Goal: Task Accomplishment & Management: Use online tool/utility

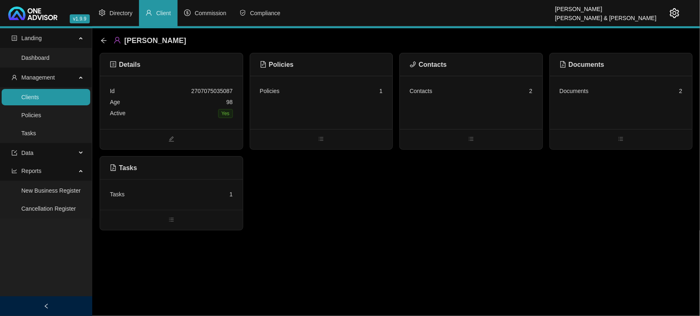
click at [502, 111] on div "Contacts 2" at bounding box center [471, 102] width 143 height 53
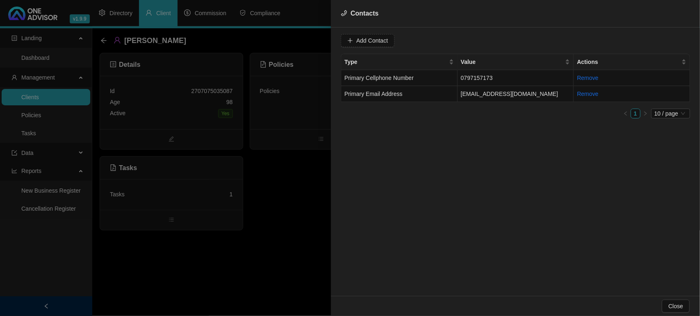
click at [316, 212] on div at bounding box center [350, 158] width 700 height 316
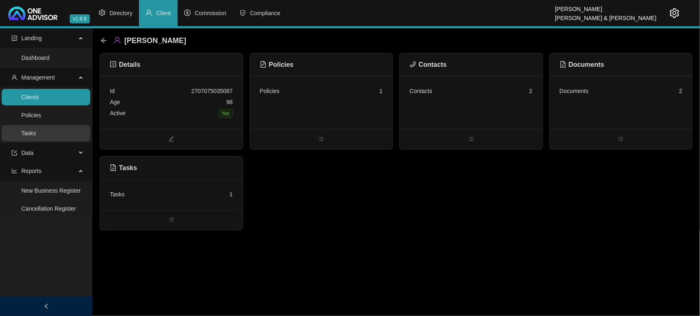
click at [31, 137] on link "Tasks" at bounding box center [28, 133] width 15 height 7
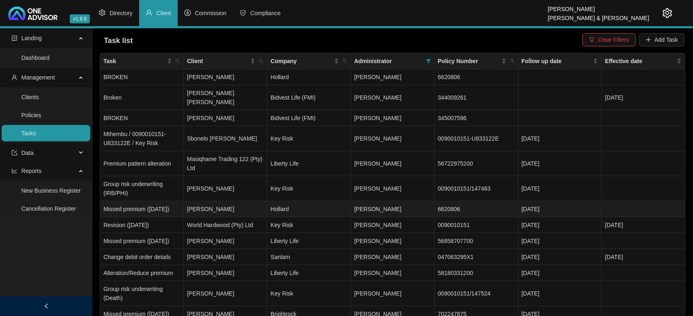
click at [224, 208] on td "[PERSON_NAME]" at bounding box center [226, 209] width 84 height 16
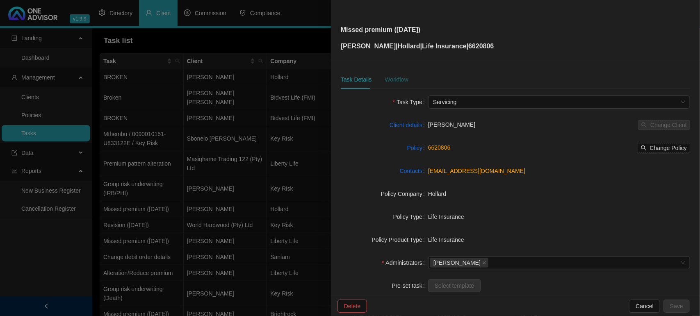
click at [398, 79] on div "Workflow" at bounding box center [396, 79] width 23 height 9
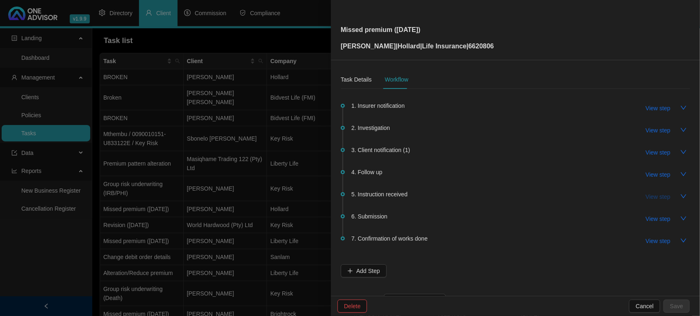
click at [646, 196] on span "View step" at bounding box center [658, 196] width 25 height 9
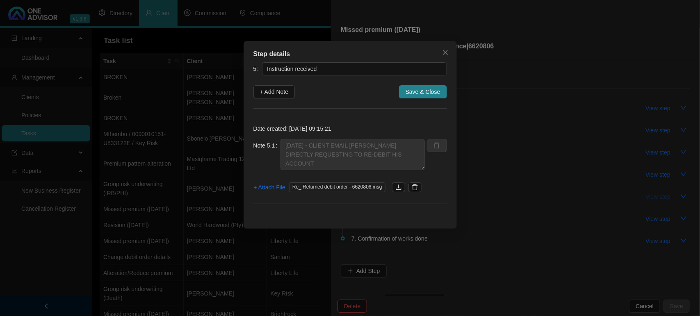
click at [646, 196] on div "Step details 5 Instruction received + Add Note Save & Close Date created: [DATE…" at bounding box center [350, 158] width 700 height 316
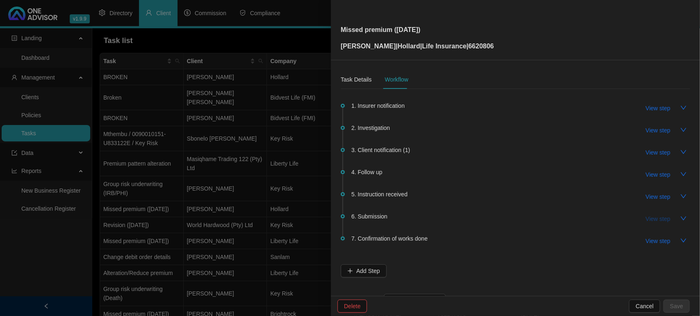
click at [650, 216] on span "View step" at bounding box center [658, 219] width 25 height 9
type input "Submission"
type textarea "[DATE] - 09.39 CALLED [PERSON_NAME] TO SEE IF THIS HAS BEEN ARRANGED - SPOKE TO…"
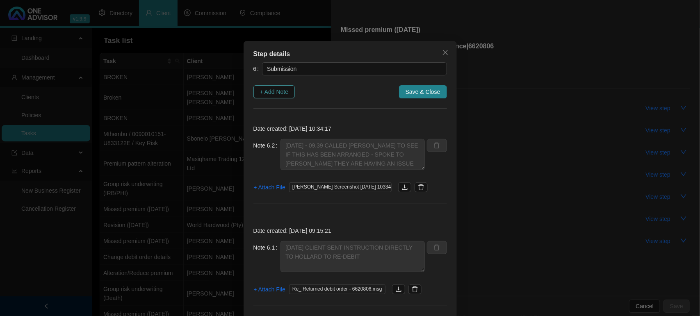
click at [263, 91] on span "+ Add Note" at bounding box center [274, 91] width 29 height 9
type textarea "[DATE] - 09.39 CALLED [PERSON_NAME] TO SEE IF THIS HAS BEEN ARRANGED - SPOKE TO…"
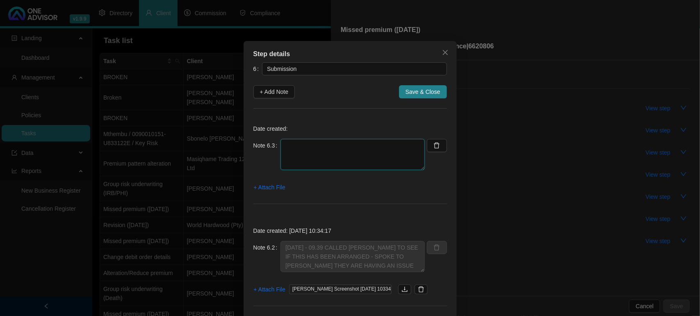
click at [302, 148] on textarea at bounding box center [353, 154] width 144 height 31
type textarea "[DATE] FOLLOW UP IF ISSUE HAS BEEN RESOLVED"
click at [279, 185] on span "+ Attach File" at bounding box center [270, 187] width 32 height 9
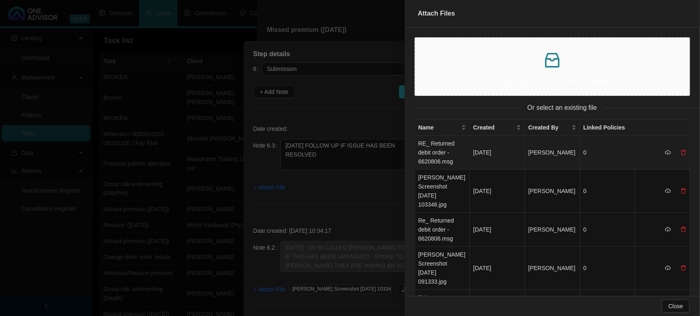
click at [427, 153] on td "RE_ Returned debit order - 6620806.msg" at bounding box center [442, 153] width 55 height 34
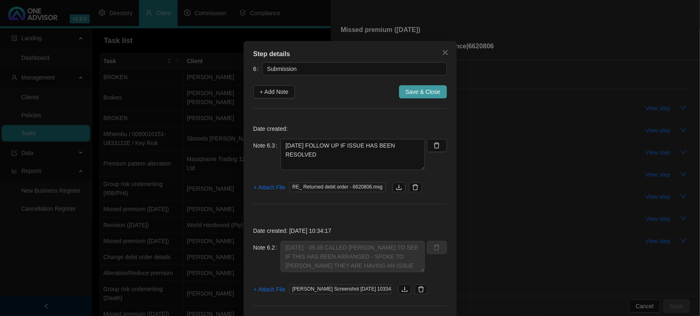
click at [425, 94] on span "Save & Close" at bounding box center [423, 91] width 35 height 9
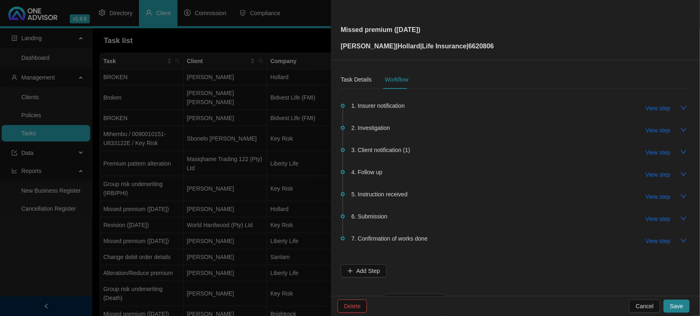
scroll to position [30, 0]
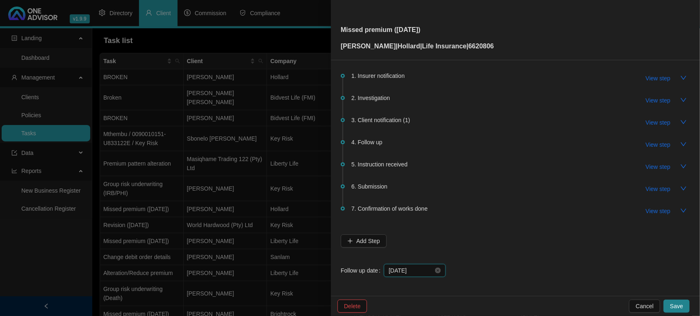
click at [415, 268] on input "[DATE]" at bounding box center [411, 270] width 45 height 9
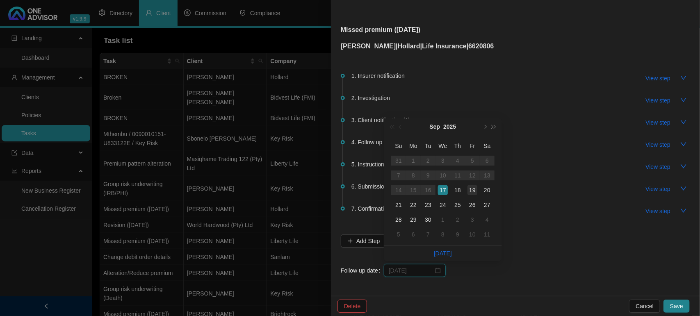
type input "[DATE]"
click at [468, 190] on div "19" at bounding box center [473, 190] width 10 height 10
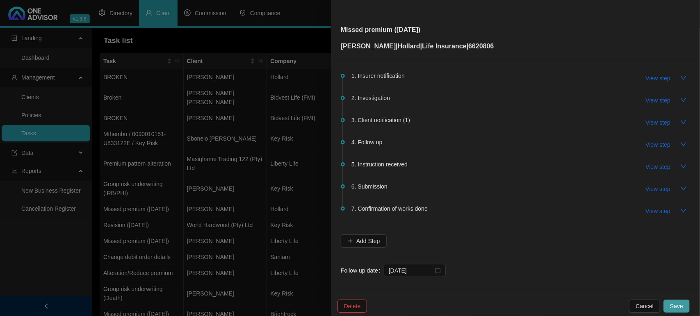
click at [686, 303] on button "Save" at bounding box center [677, 306] width 26 height 13
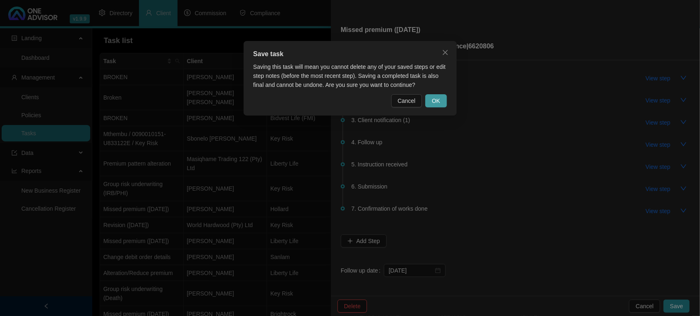
click at [437, 105] on span "OK" at bounding box center [436, 100] width 8 height 9
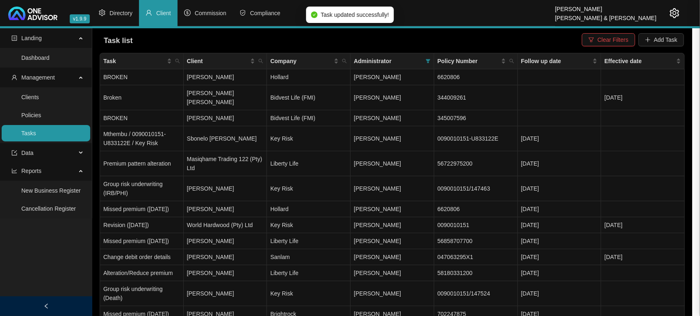
scroll to position [0, 0]
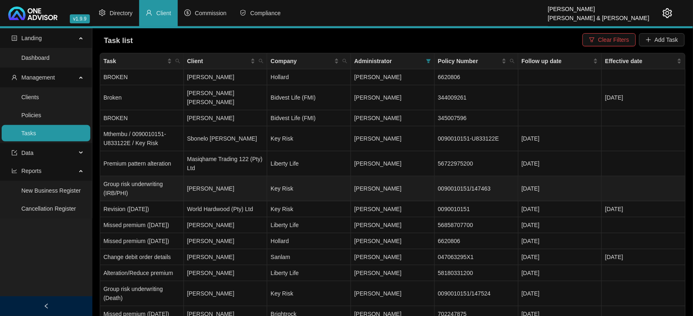
click at [300, 179] on td "Key Risk" at bounding box center [309, 188] width 84 height 25
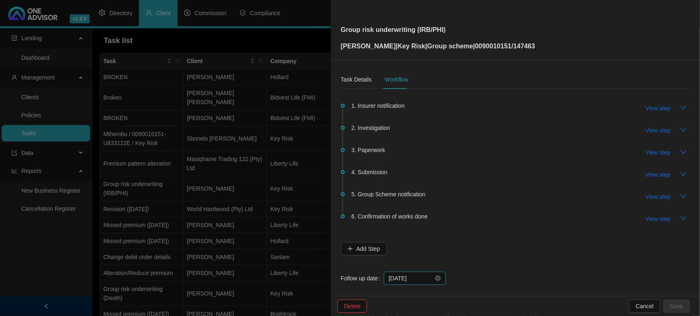
click at [416, 277] on input "[DATE]" at bounding box center [411, 278] width 45 height 9
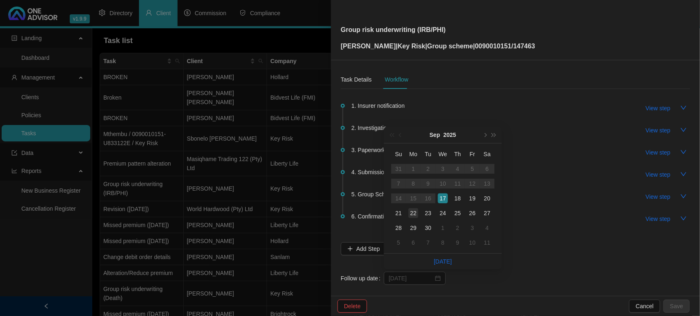
click at [412, 215] on div "22" at bounding box center [414, 213] width 10 height 10
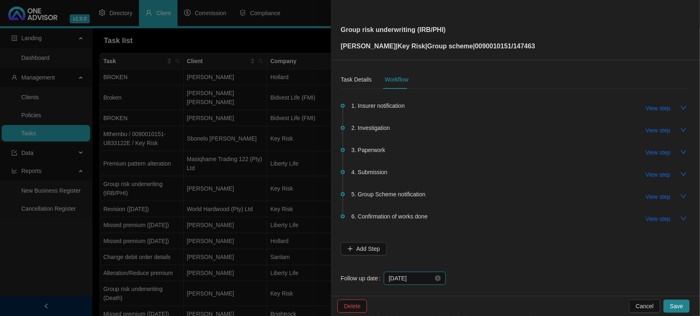
click at [419, 280] on input "[DATE]" at bounding box center [411, 278] width 45 height 9
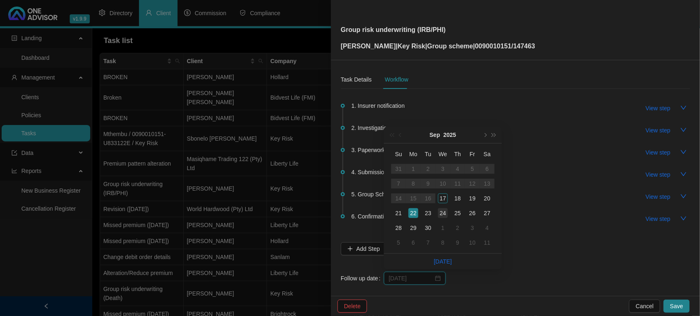
type input "[DATE]"
drag, startPoint x: 441, startPoint y: 215, endPoint x: 450, endPoint y: 222, distance: 10.6
click at [441, 215] on div "24" at bounding box center [443, 213] width 10 height 10
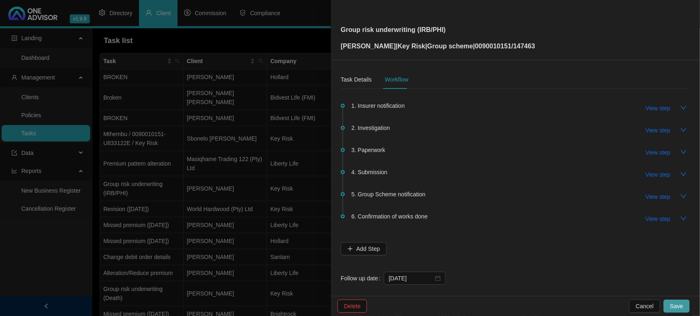
click at [671, 305] on button "Save" at bounding box center [677, 306] width 26 height 13
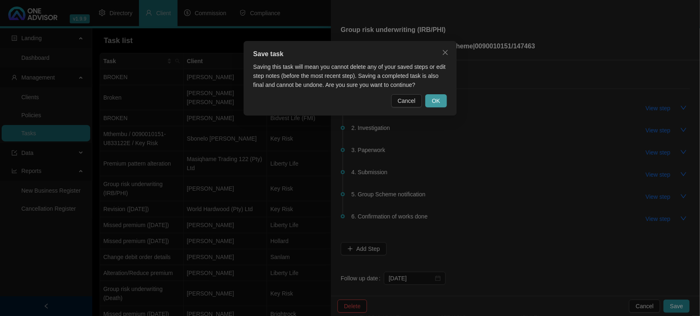
click at [442, 98] on button "OK" at bounding box center [435, 100] width 21 height 13
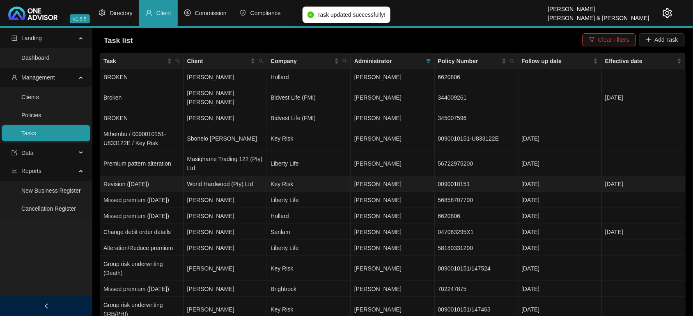
click at [295, 178] on td "Key Risk" at bounding box center [309, 184] width 84 height 16
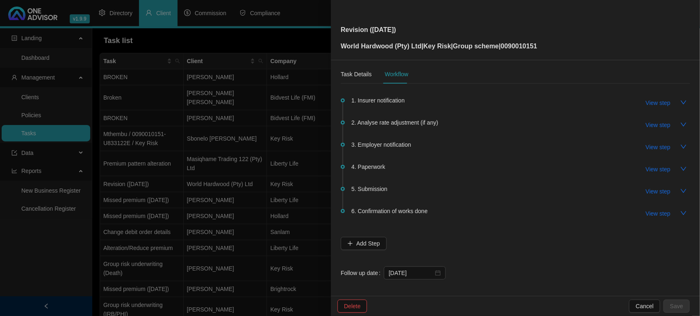
scroll to position [8, 0]
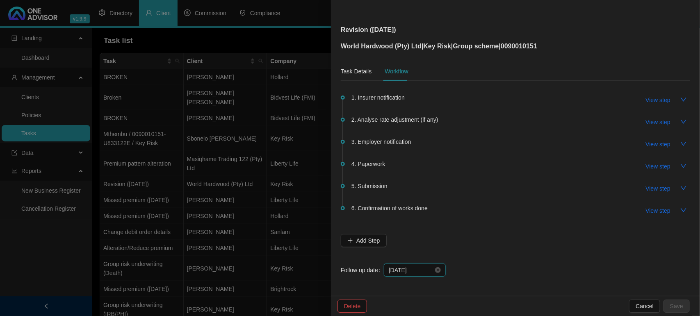
click at [399, 274] on input "[DATE]" at bounding box center [411, 270] width 45 height 9
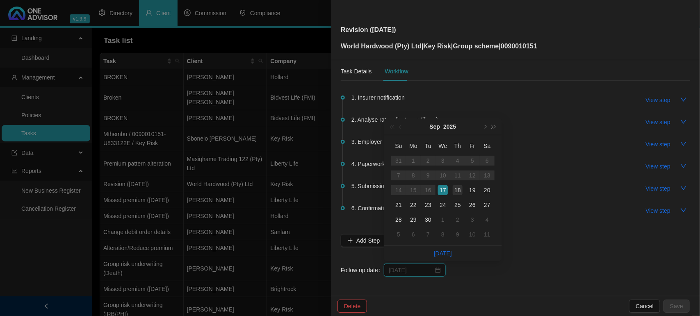
type input "[DATE]"
click at [460, 187] on div "18" at bounding box center [458, 190] width 10 height 10
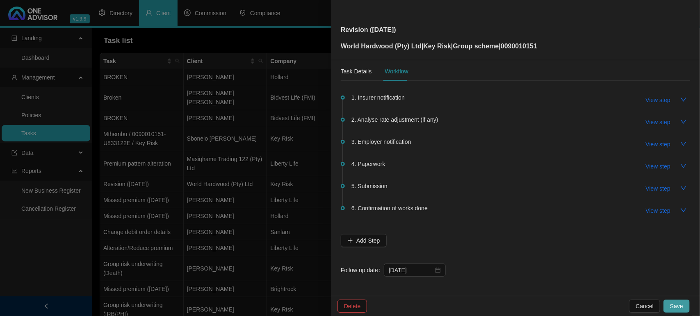
click at [680, 304] on span "Save" at bounding box center [676, 306] width 13 height 9
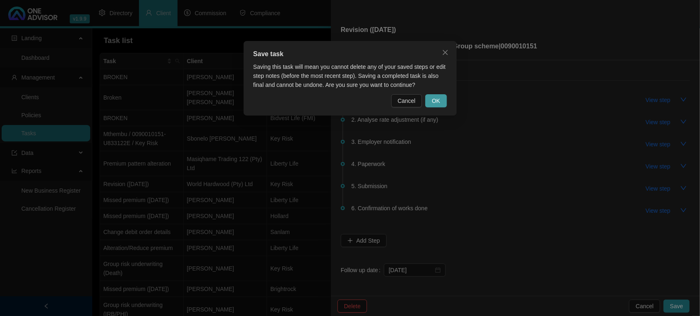
click at [442, 97] on button "OK" at bounding box center [435, 100] width 21 height 13
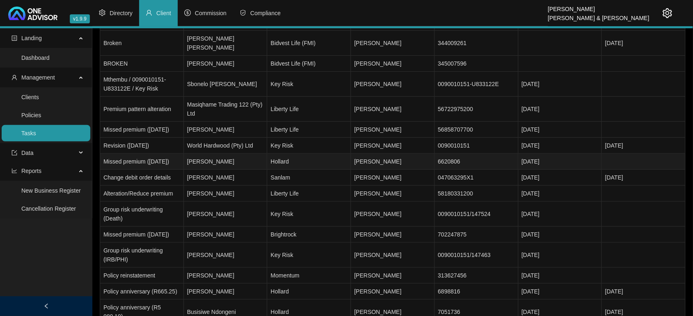
scroll to position [0, 0]
